Goal: Information Seeking & Learning: Compare options

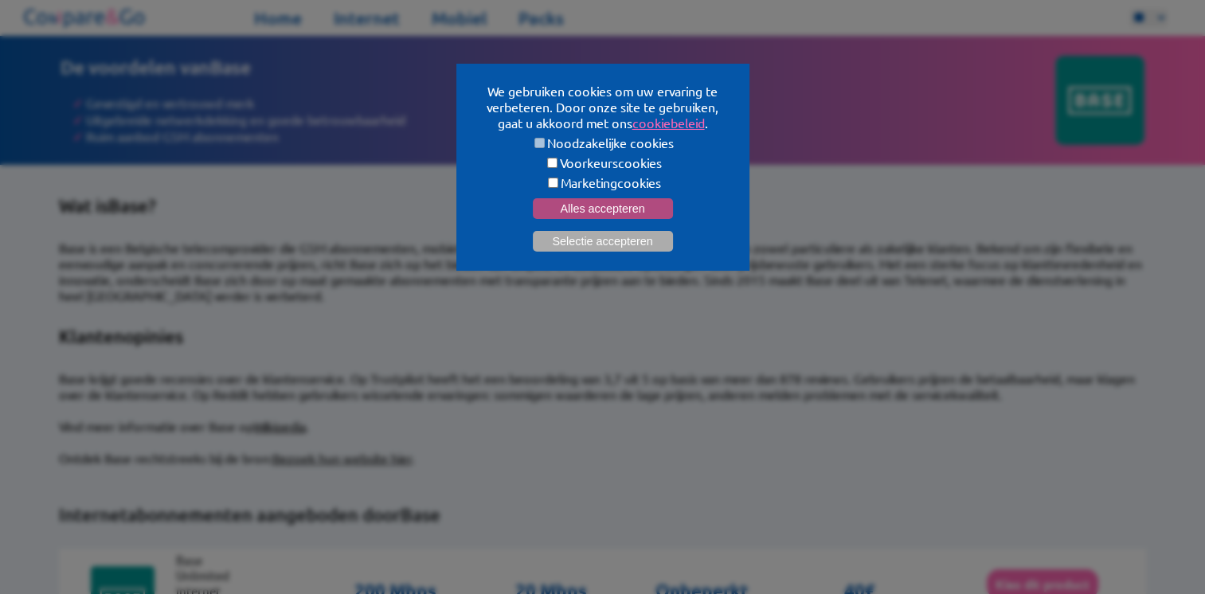
click at [624, 211] on button "Alles accepteren" at bounding box center [603, 208] width 140 height 21
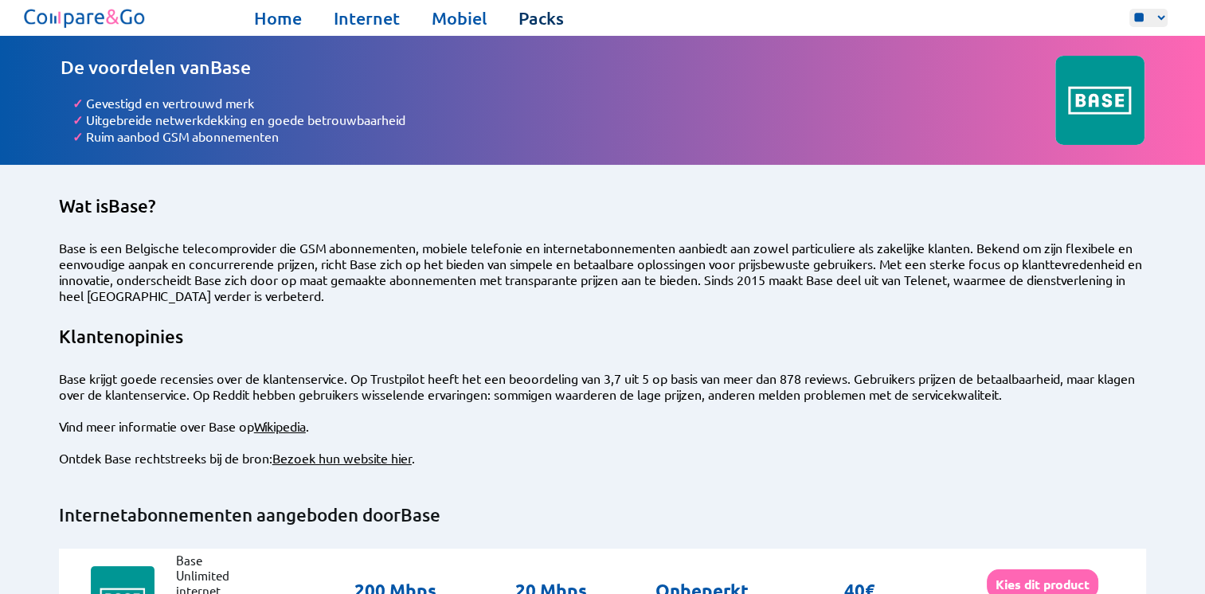
click at [531, 22] on link "Packs" at bounding box center [540, 18] width 45 height 22
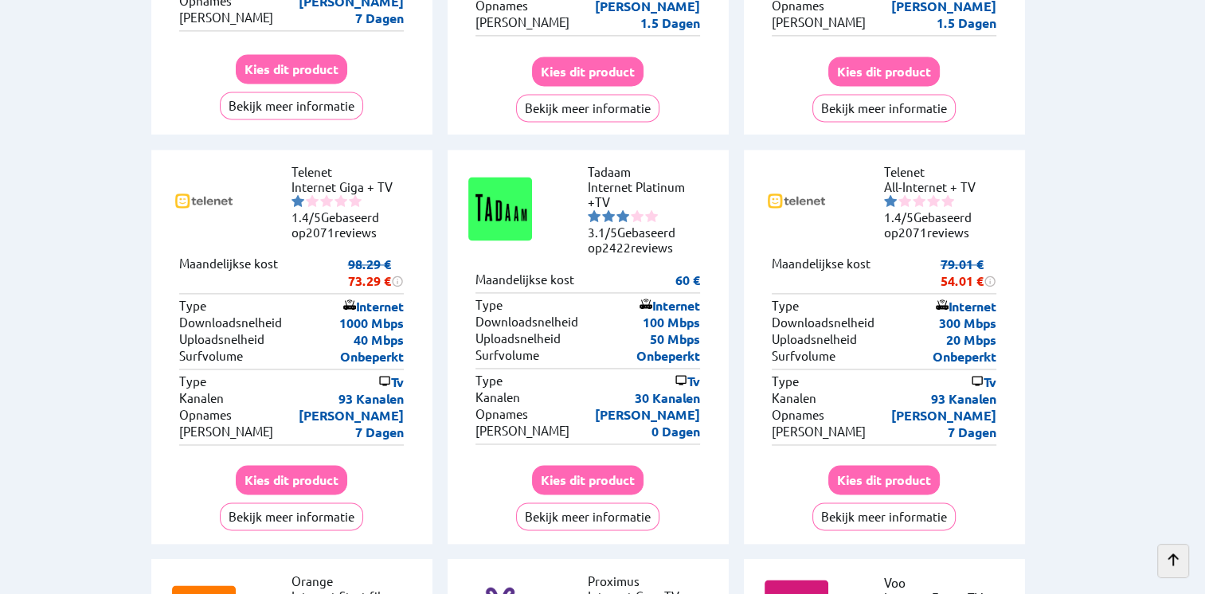
scroll to position [2327, 0]
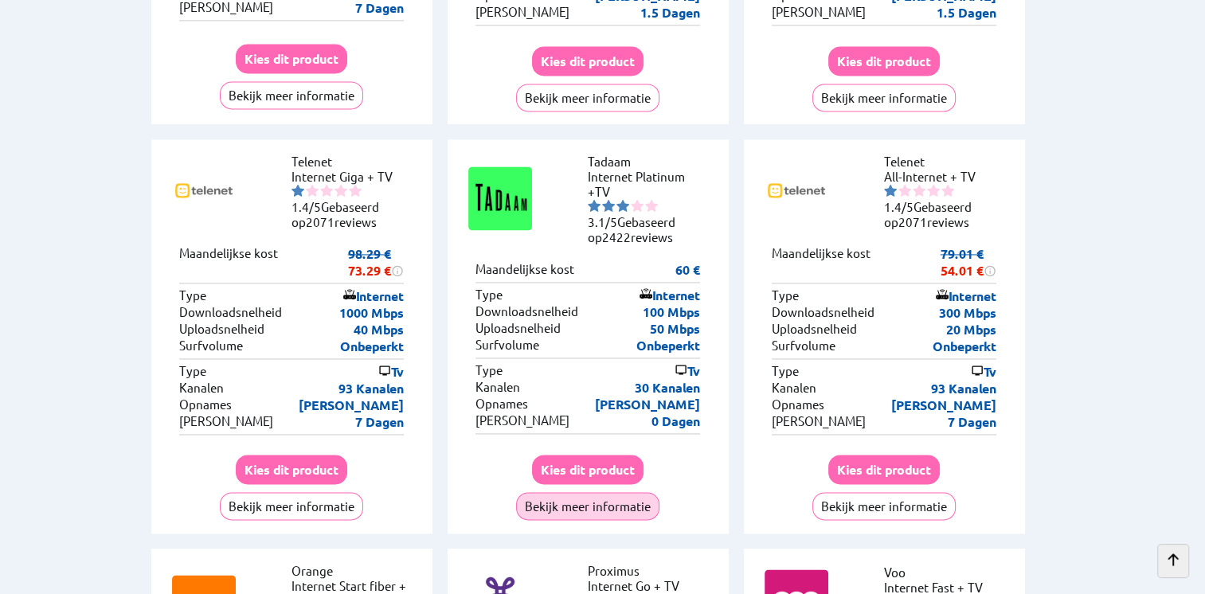
click at [607, 492] on button "Bekijk meer informatie" at bounding box center [587, 506] width 143 height 28
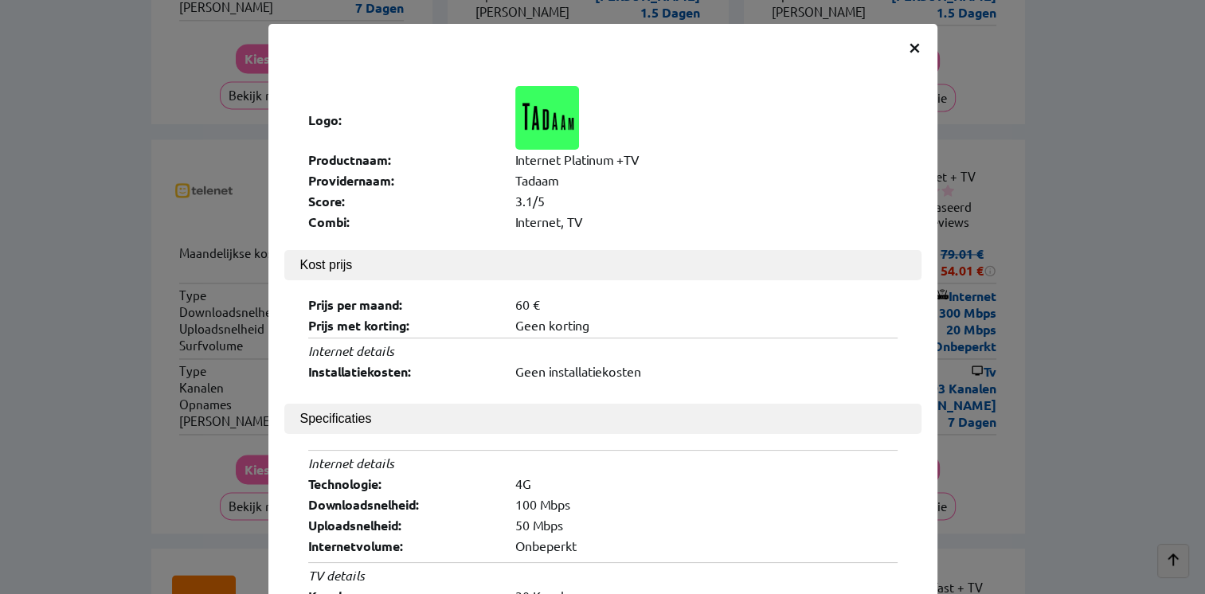
click at [912, 52] on span "×" at bounding box center [915, 46] width 14 height 29
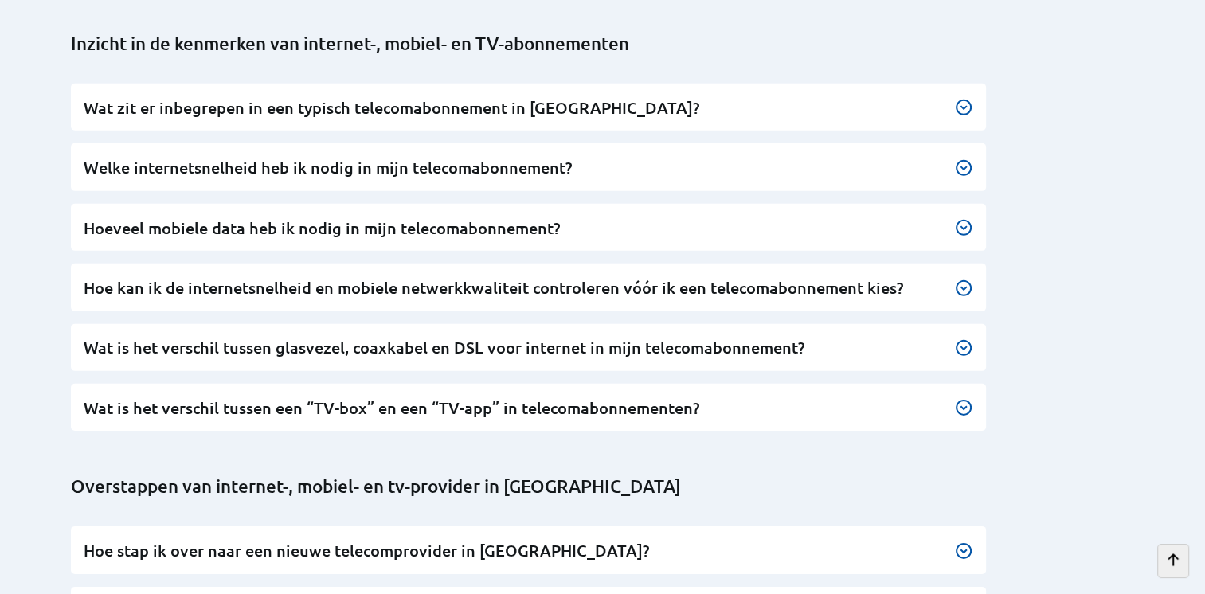
scroll to position [4961, 0]
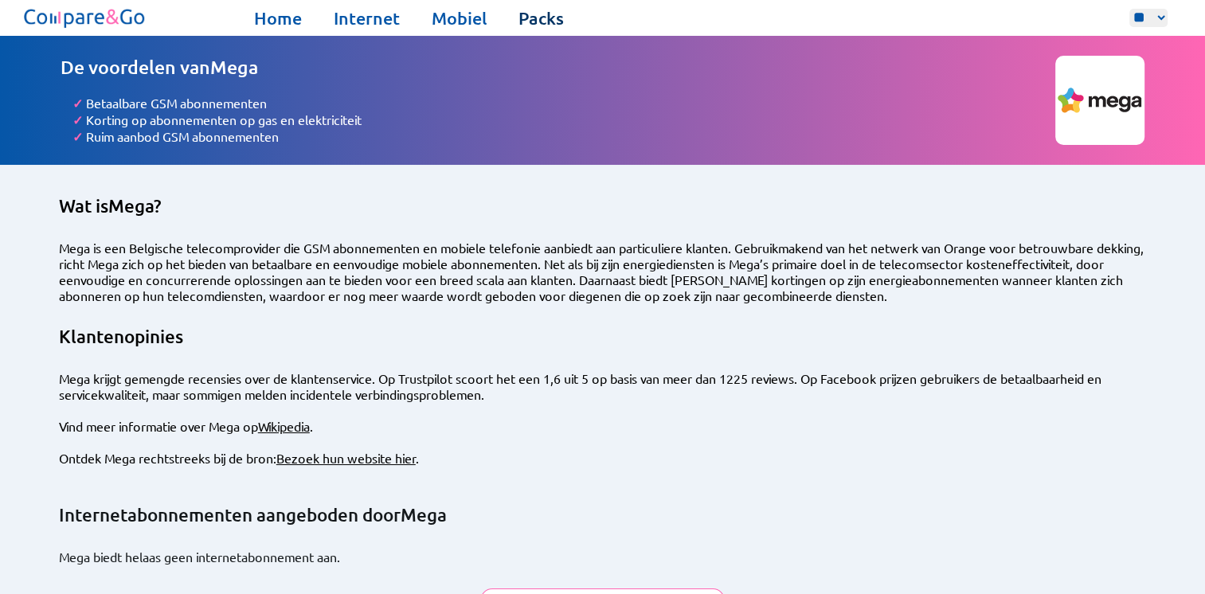
click at [539, 14] on link "Packs" at bounding box center [540, 18] width 45 height 22
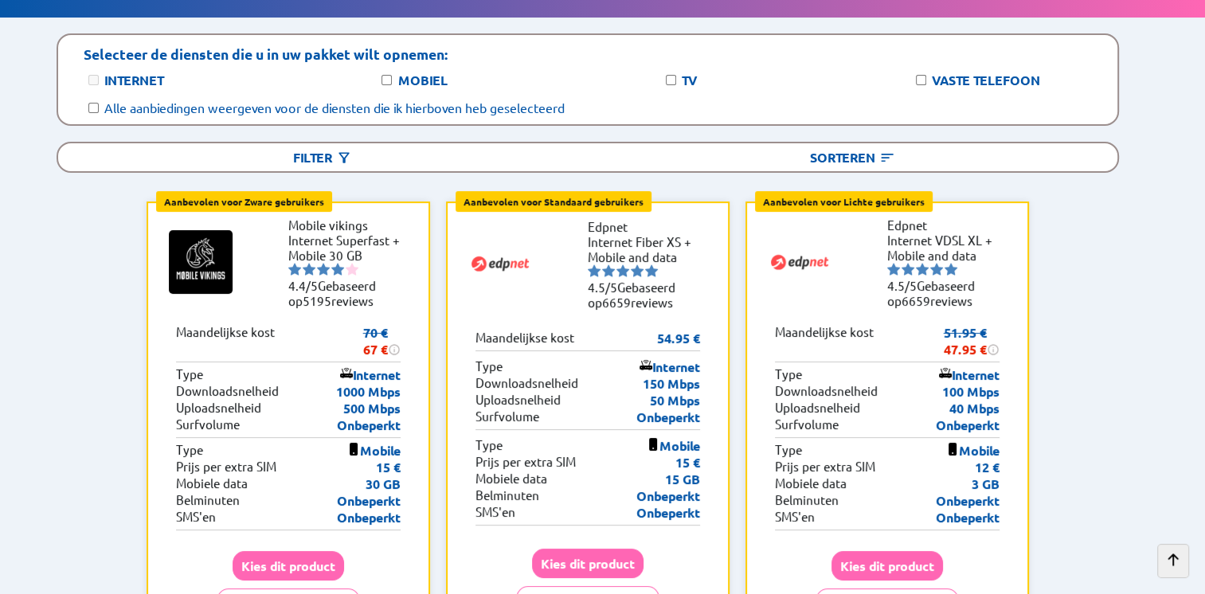
scroll to position [202, 0]
